Goal: Obtain resource: Download file/media

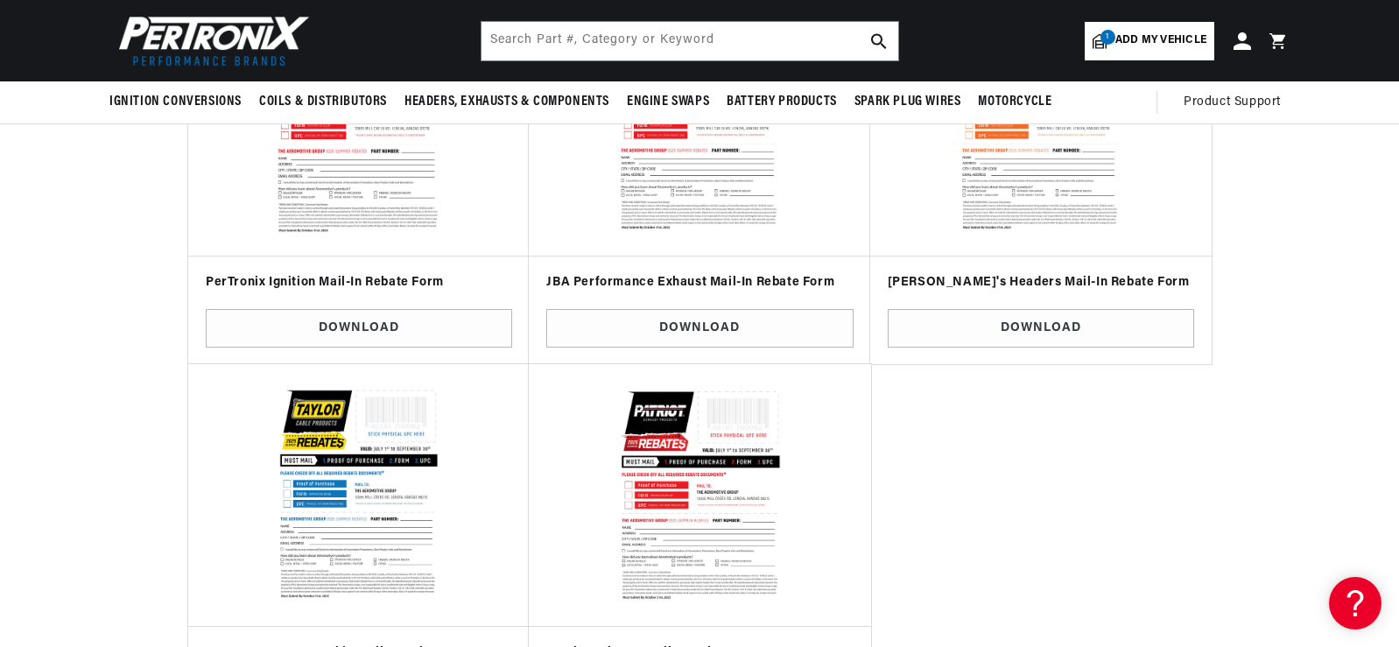
scroll to position [0, 936]
click at [373, 332] on link "Download" at bounding box center [359, 328] width 306 height 39
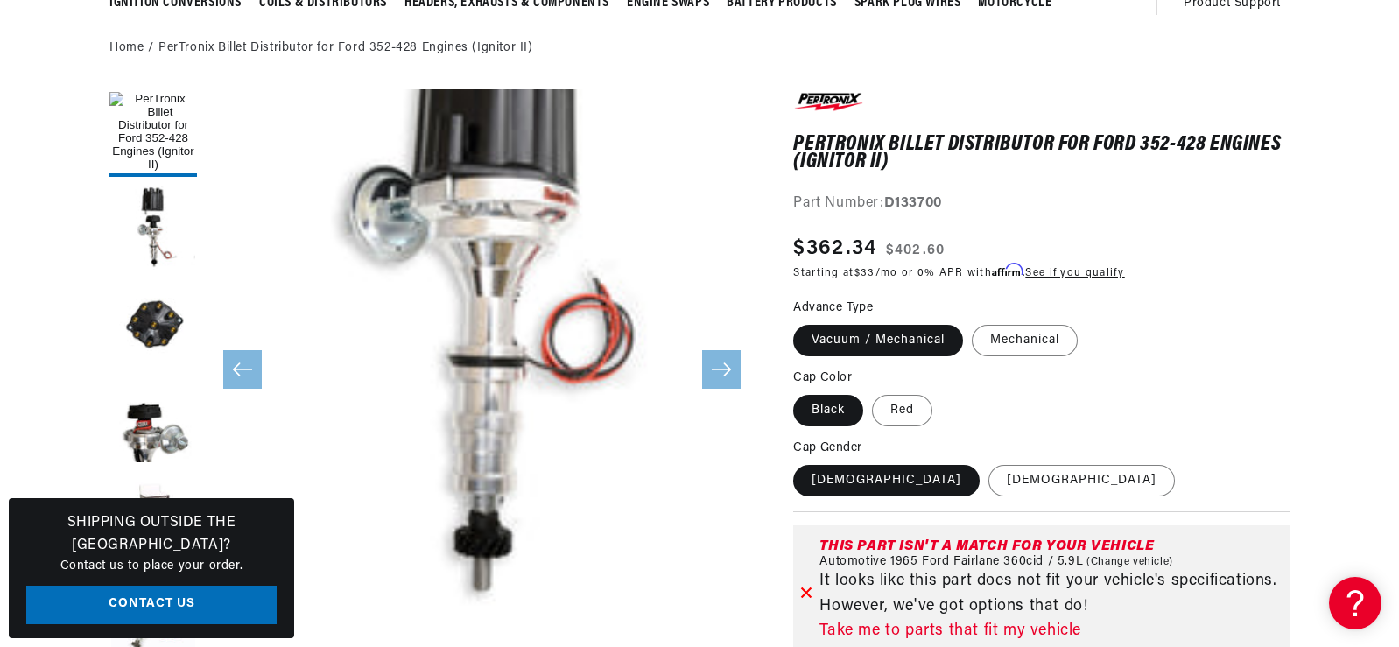
scroll to position [175, 0]
click at [922, 406] on label "Red" at bounding box center [902, 410] width 60 height 32
click at [873, 391] on input "Red" at bounding box center [872, 390] width 1 height 1
radio input "true"
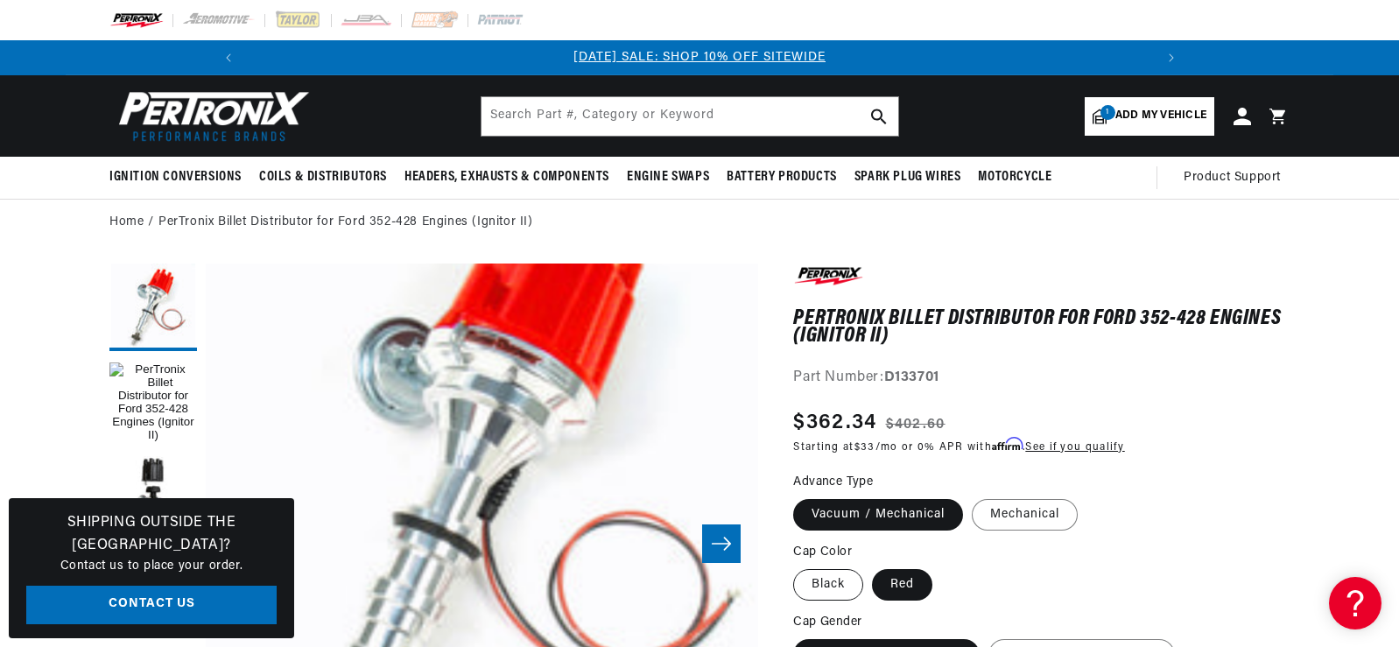
click at [829, 586] on label "Black" at bounding box center [828, 585] width 70 height 32
click at [798, 566] on input "Black" at bounding box center [797, 565] width 1 height 1
radio input "true"
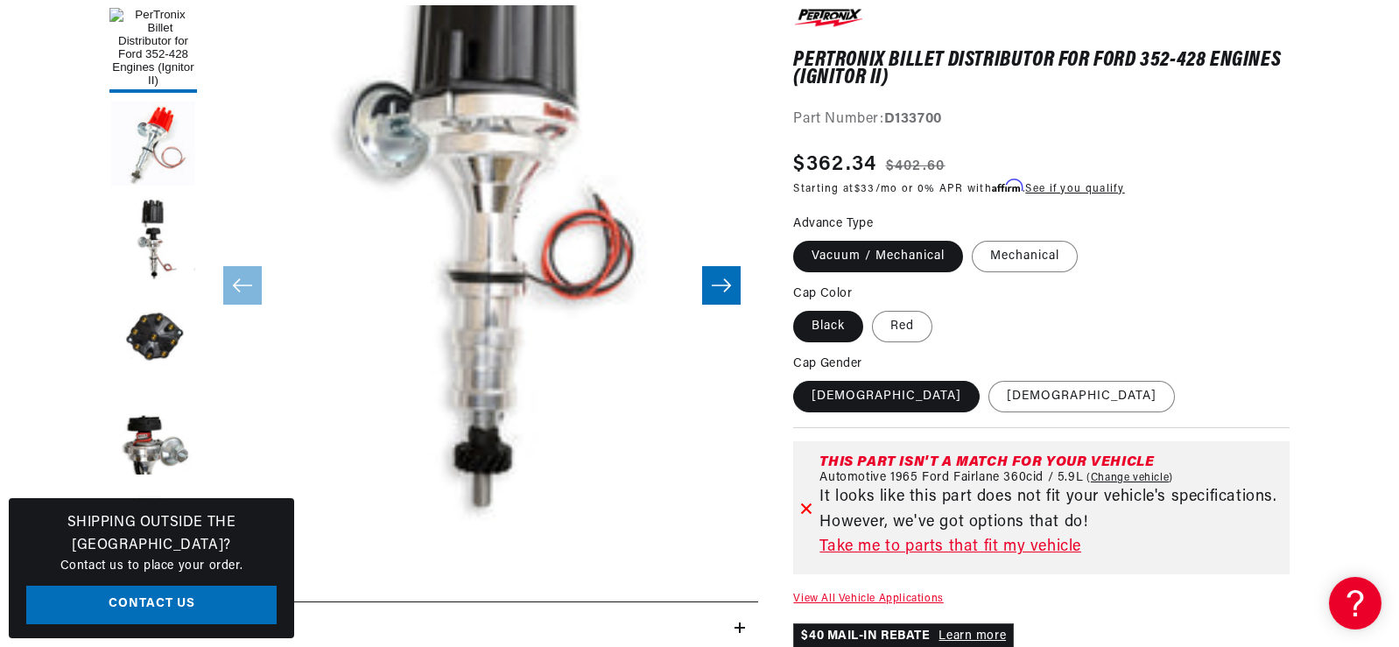
scroll to position [263, 0]
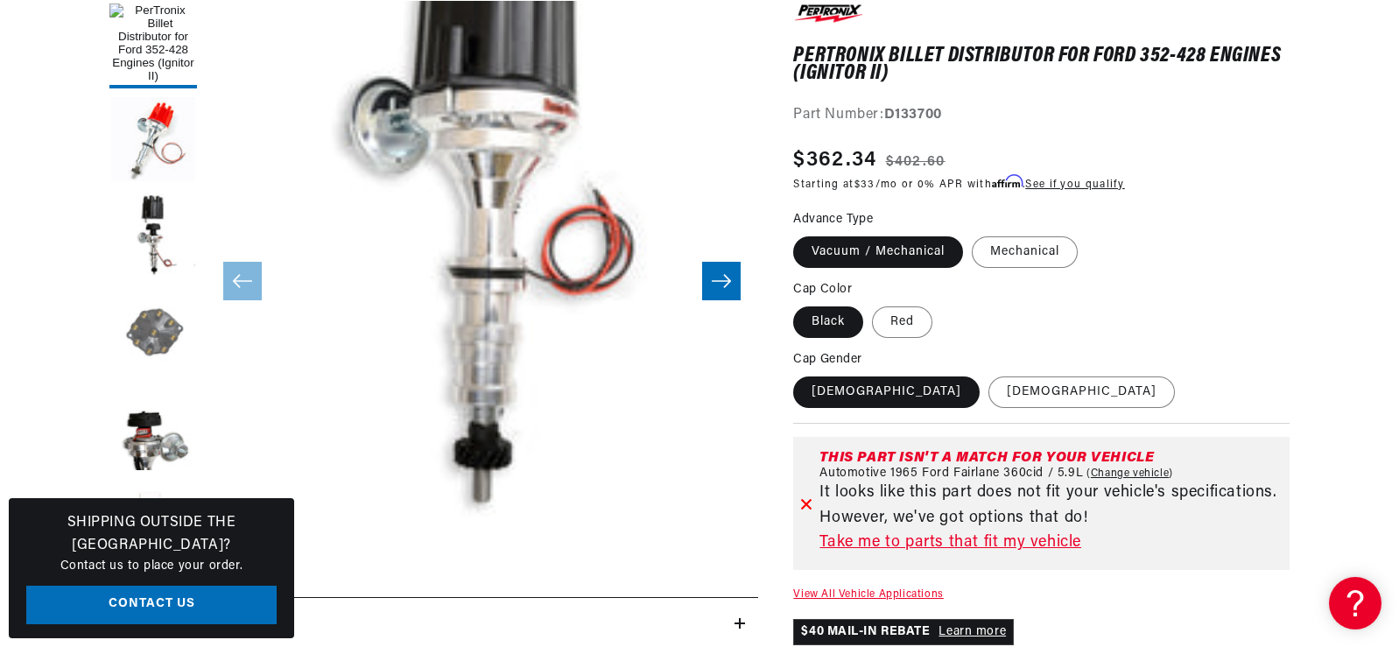
click at [158, 348] on button "Load image 3 in gallery view" at bounding box center [153, 334] width 88 height 88
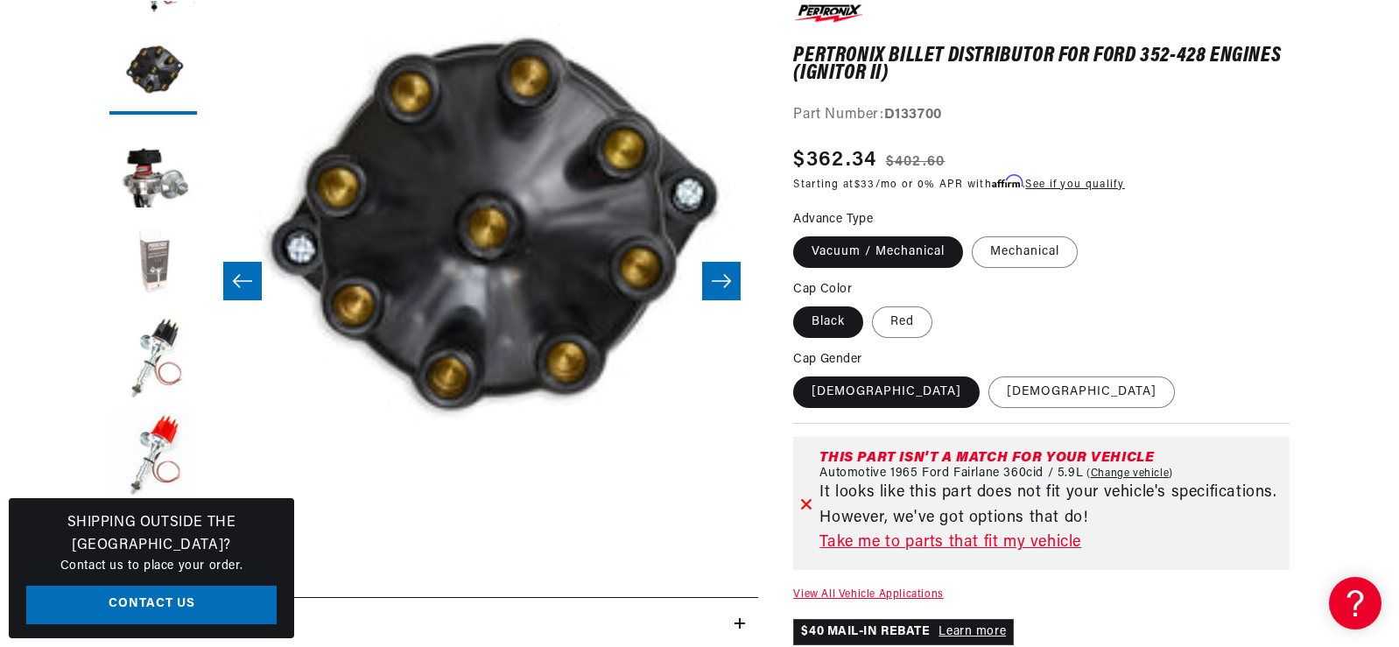
click at [152, 286] on button "Load image 5 in gallery view" at bounding box center [153, 264] width 88 height 88
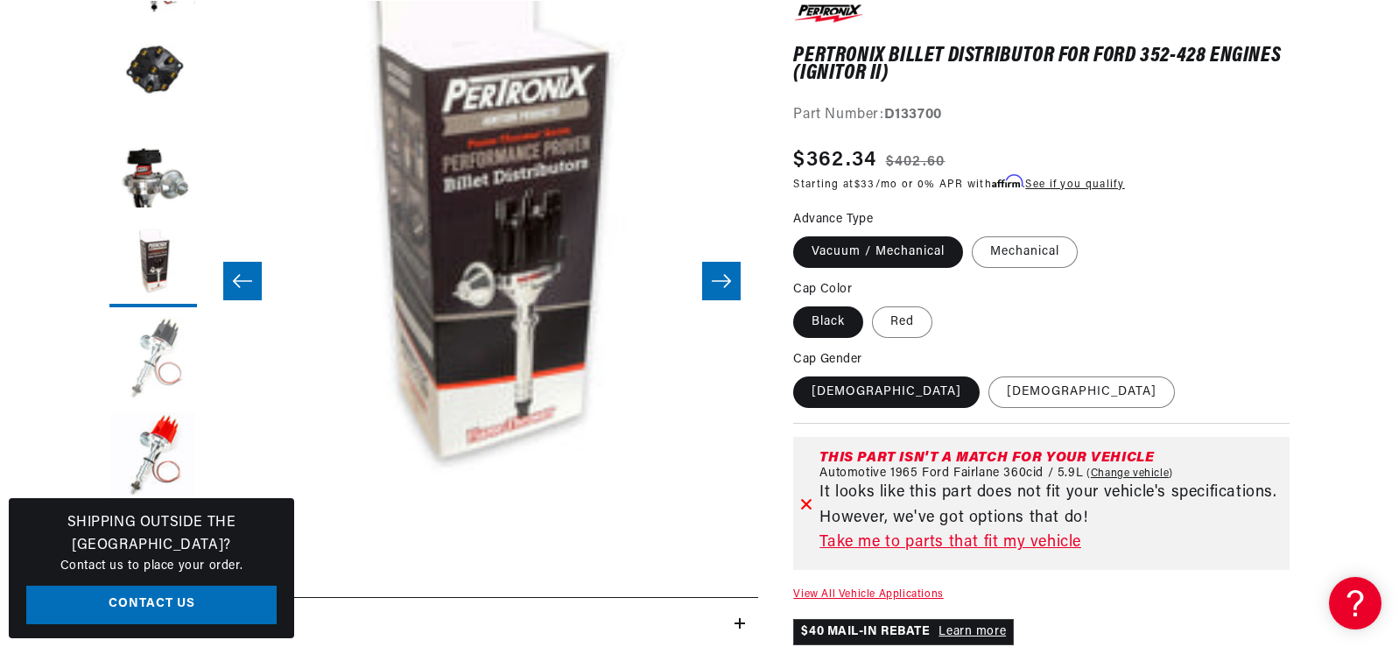
click at [148, 338] on button "Load image 7 in gallery view" at bounding box center [153, 360] width 88 height 88
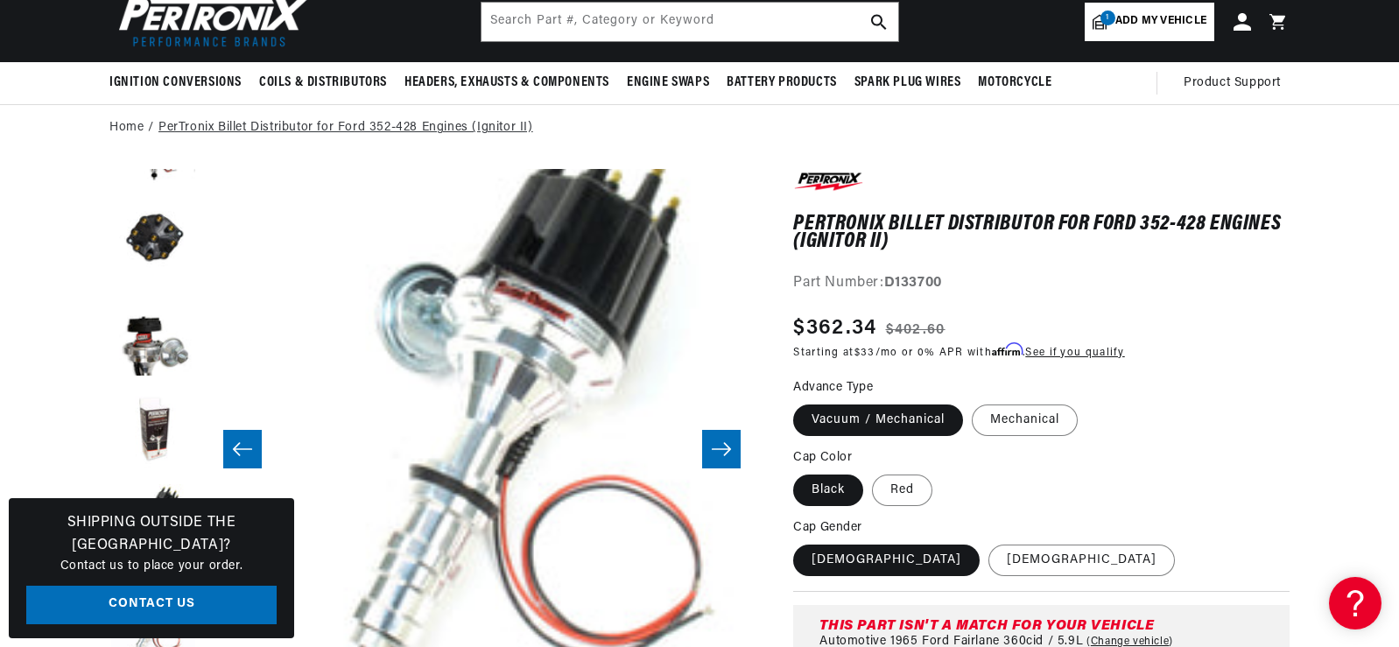
scroll to position [0, 0]
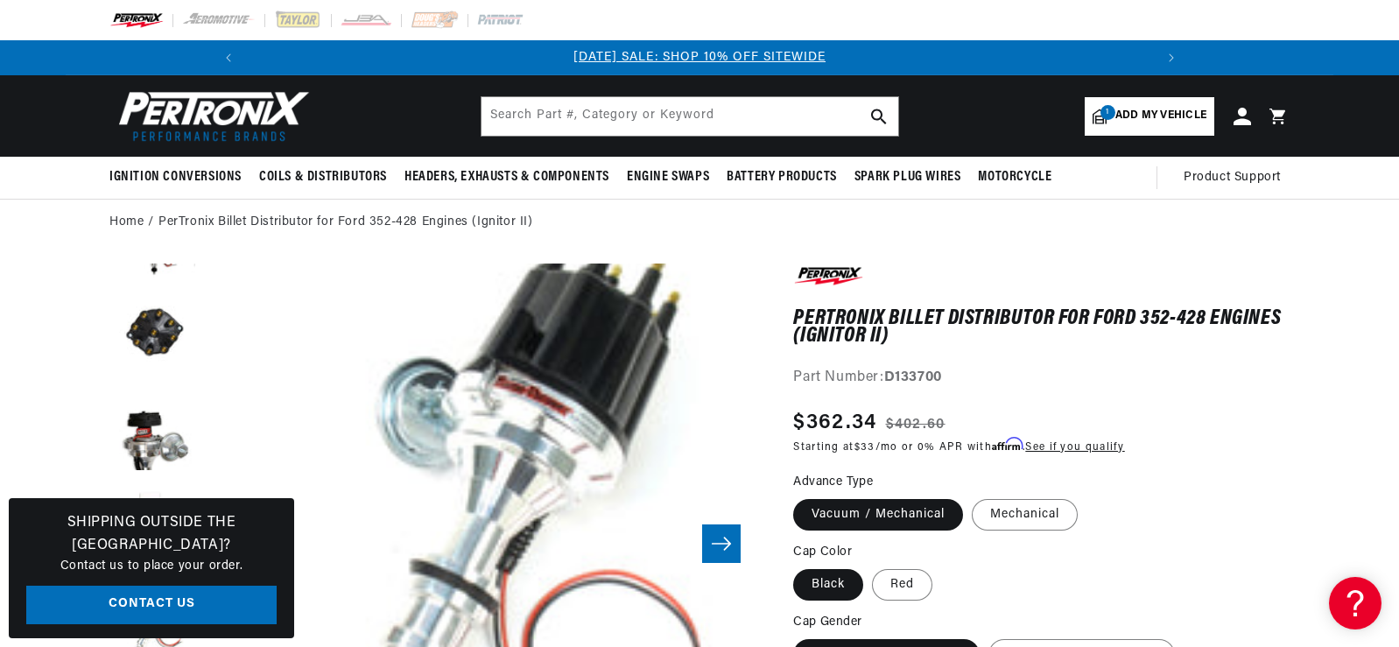
click at [589, 95] on header "BETTER SEARCH RESULTS Add your vehicle's year, make, and model to find parts be…" at bounding box center [699, 115] width 1267 height 81
click at [585, 119] on input "text" at bounding box center [689, 116] width 417 height 39
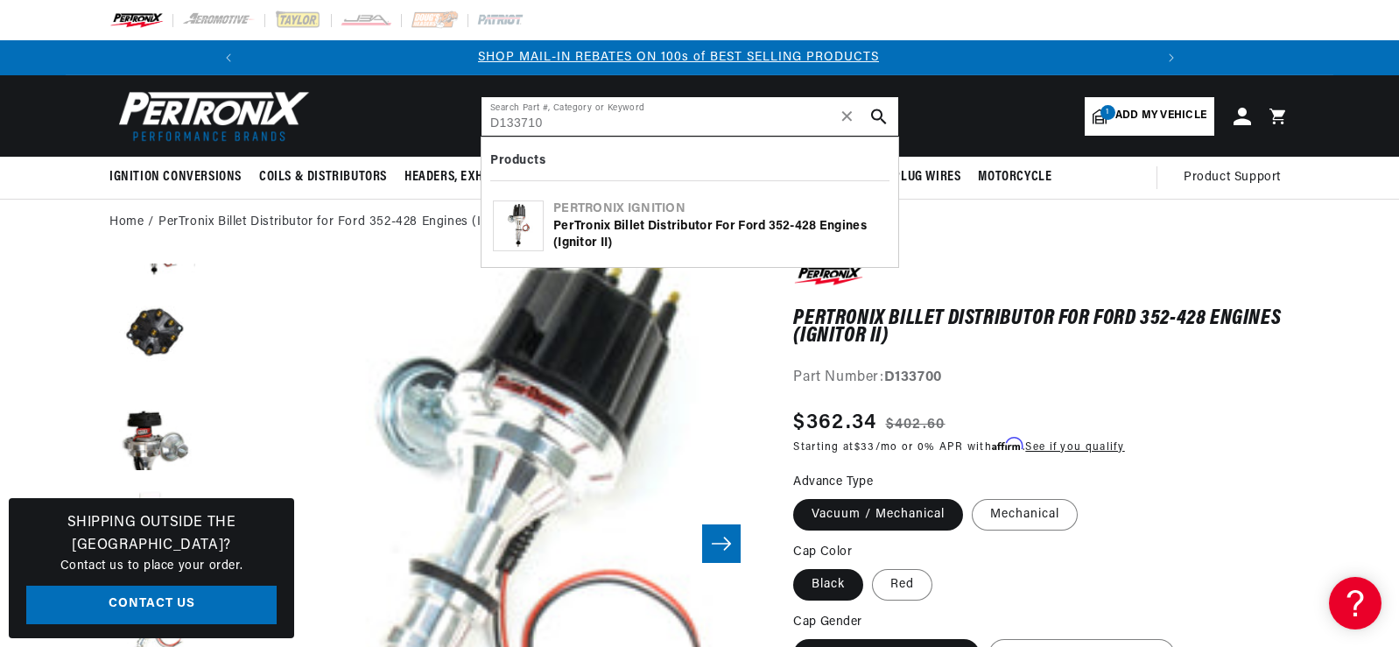
scroll to position [0, 936]
type input "D133710"
